Goal: Task Accomplishment & Management: Complete application form

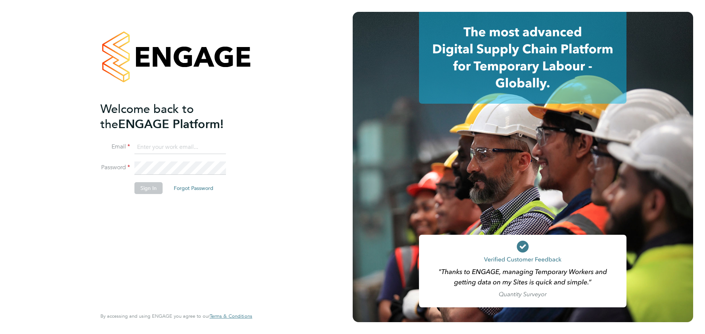
type input "[EMAIL_ADDRESS][DOMAIN_NAME]"
click at [146, 187] on button "Sign In" at bounding box center [148, 188] width 28 height 12
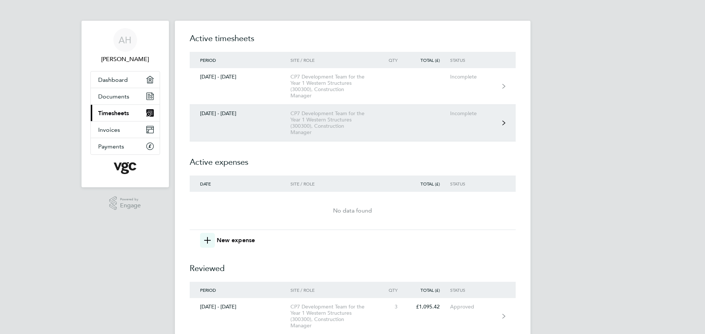
click at [312, 125] on div "CP7 Development Team for the Year 1 Western Structures (300300), Construction M…" at bounding box center [332, 122] width 85 height 25
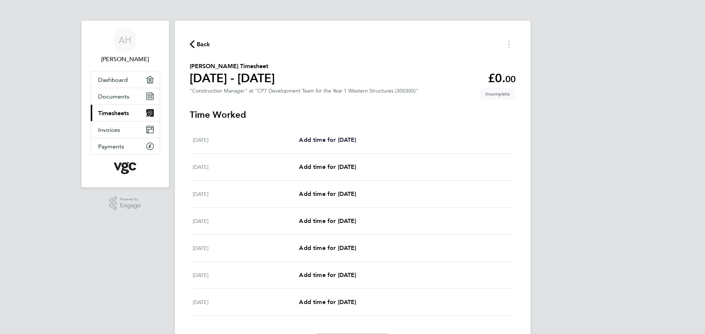
click at [332, 140] on span "Add time for Sat 23 Aug" at bounding box center [327, 139] width 57 height 7
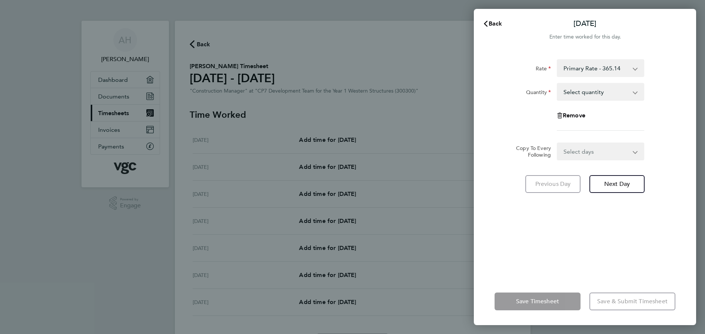
click at [601, 70] on select "Primary Rate - 365.14 Midweek Night - 409.87 Weekend - 427.05" at bounding box center [596, 68] width 77 height 16
click at [596, 93] on select "Select quantity 0.5 1" at bounding box center [596, 92] width 77 height 16
select select "0.5"
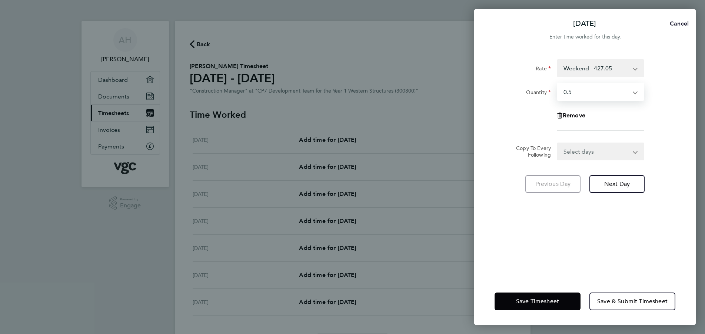
click at [681, 23] on span "Cancel" at bounding box center [678, 23] width 21 height 7
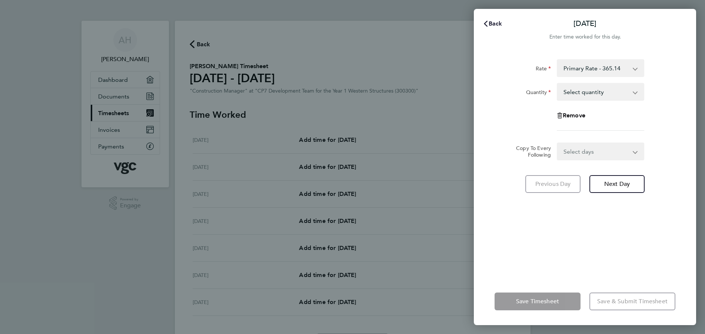
click at [502, 25] on button "Back" at bounding box center [492, 23] width 34 height 15
